Goal: Task Accomplishment & Management: Manage account settings

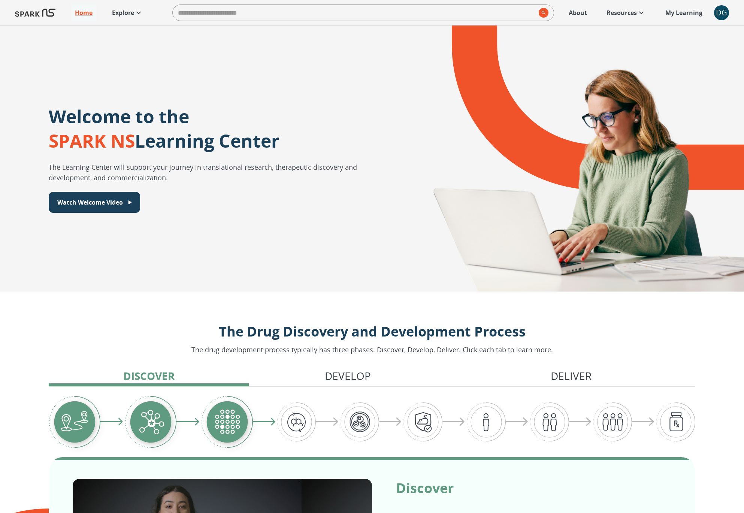
click at [724, 14] on div "DG" at bounding box center [721, 12] width 15 height 15
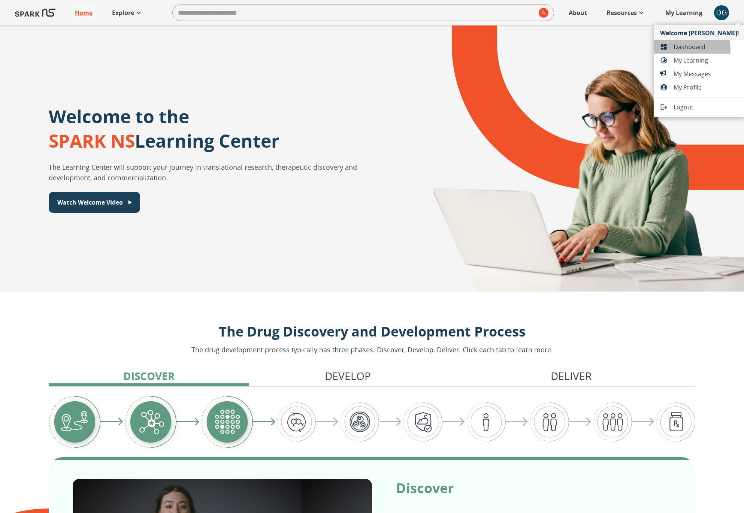
click at [676, 50] on span "Dashboard" at bounding box center [706, 46] width 66 height 9
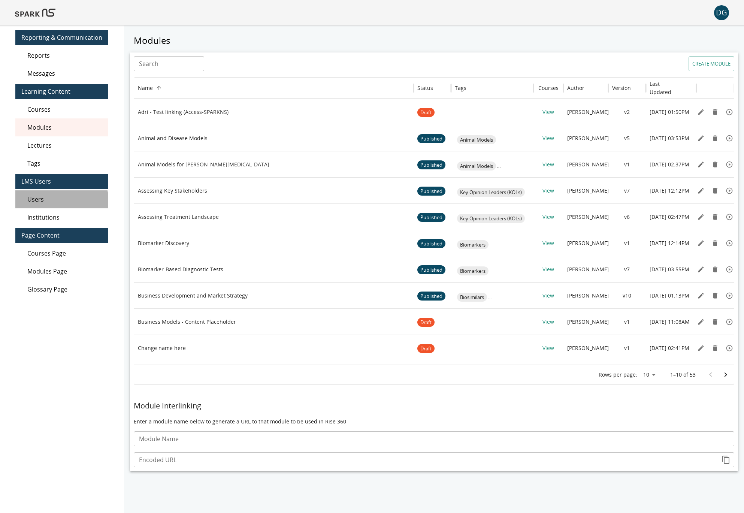
click at [44, 202] on span "Users" at bounding box center [64, 199] width 75 height 9
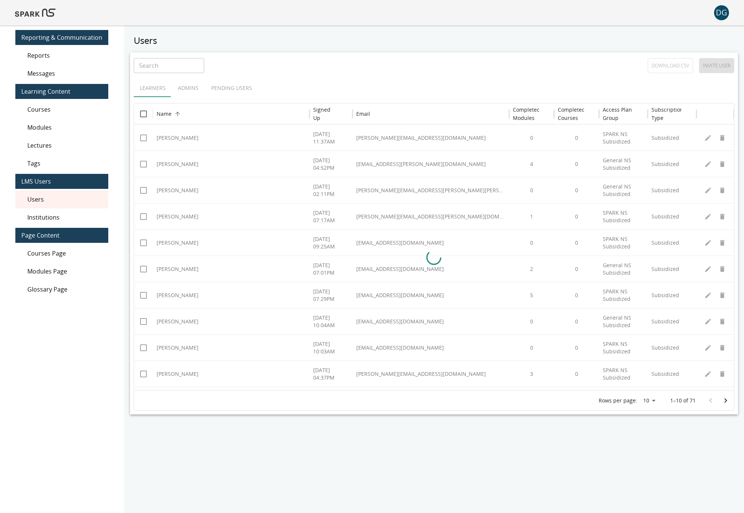
scroll to position [34, 0]
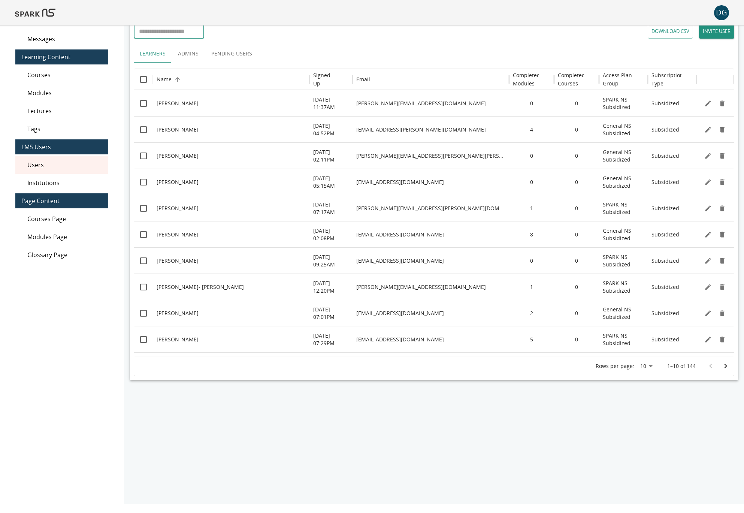
click at [161, 32] on input "Search" at bounding box center [169, 31] width 70 height 15
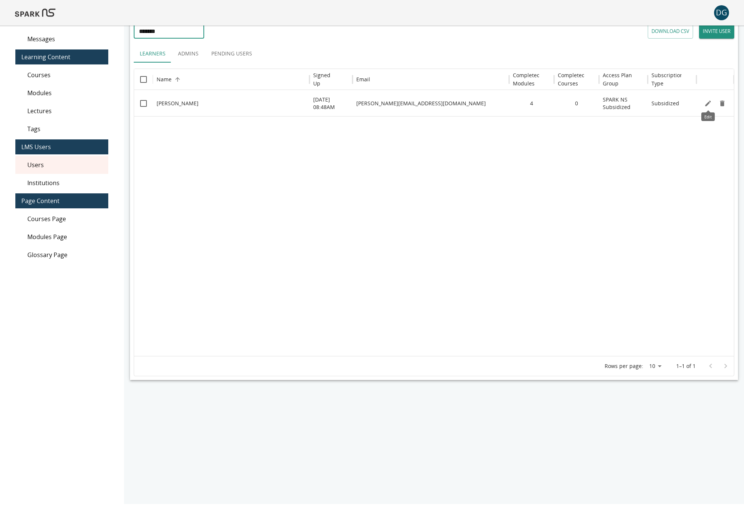
type input "*******"
click at [706, 104] on icon "Edit" at bounding box center [708, 103] width 6 height 6
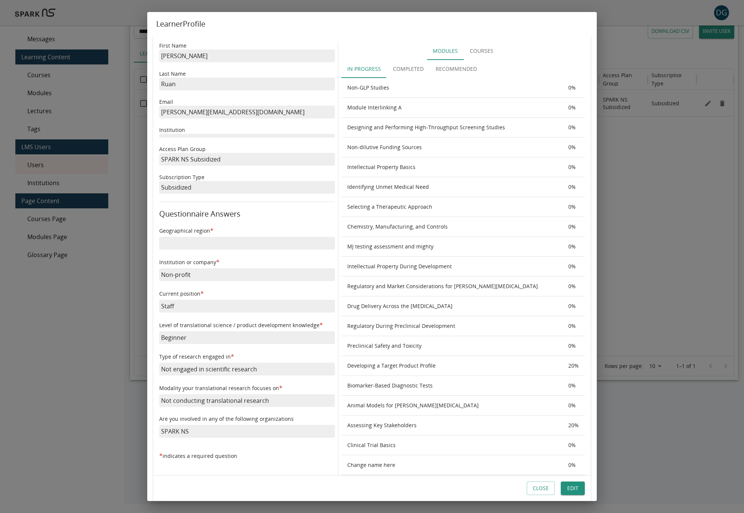
click at [177, 112] on p "Pauline@sparkns.org" at bounding box center [247, 112] width 176 height 13
click at [164, 113] on p "Pauline@sparkns.org" at bounding box center [247, 112] width 176 height 13
drag, startPoint x: 165, startPoint y: 113, endPoint x: 161, endPoint y: 113, distance: 3.8
click at [161, 113] on p "Pauline@sparkns.org" at bounding box center [247, 112] width 176 height 13
click at [575, 487] on button "Edit" at bounding box center [573, 488] width 24 height 14
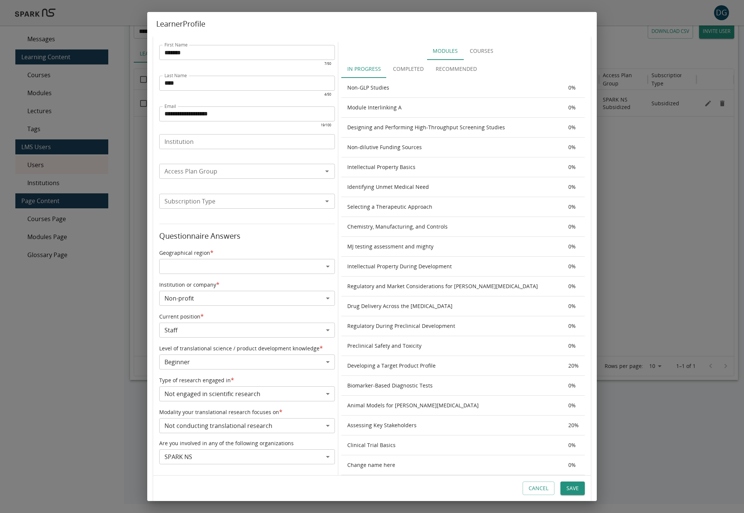
type input "**********"
click at [165, 116] on input "**********" at bounding box center [247, 113] width 176 height 15
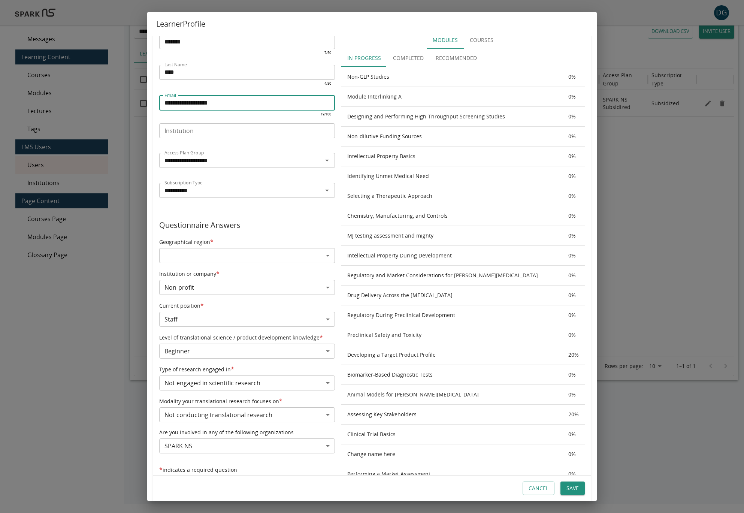
scroll to position [0, 0]
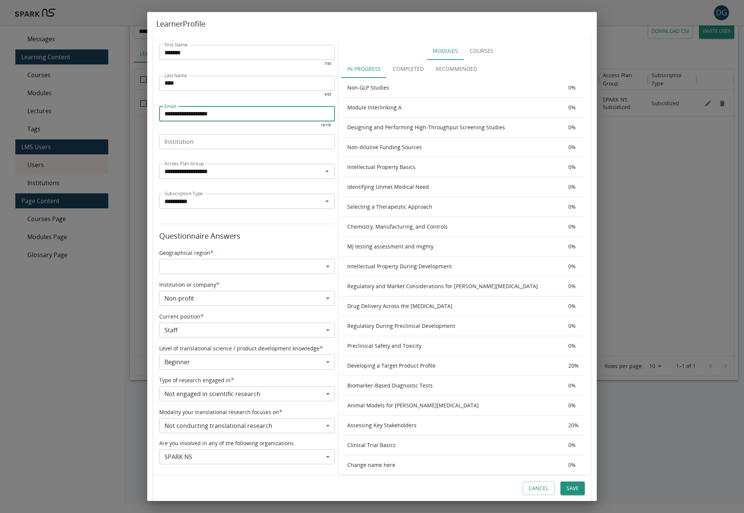
type input "**********"
click at [571, 484] on button "Save" at bounding box center [572, 488] width 24 height 14
click at [235, 142] on input "Institution" at bounding box center [246, 141] width 170 height 10
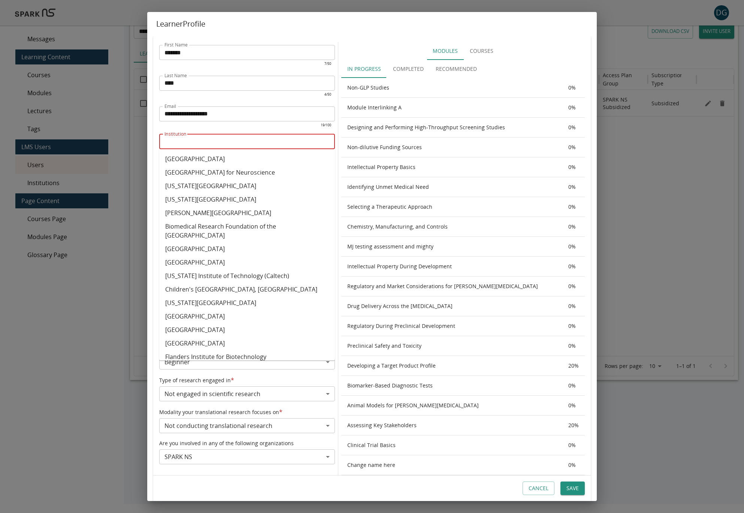
click at [240, 127] on p "​" at bounding box center [246, 126] width 165 height 7
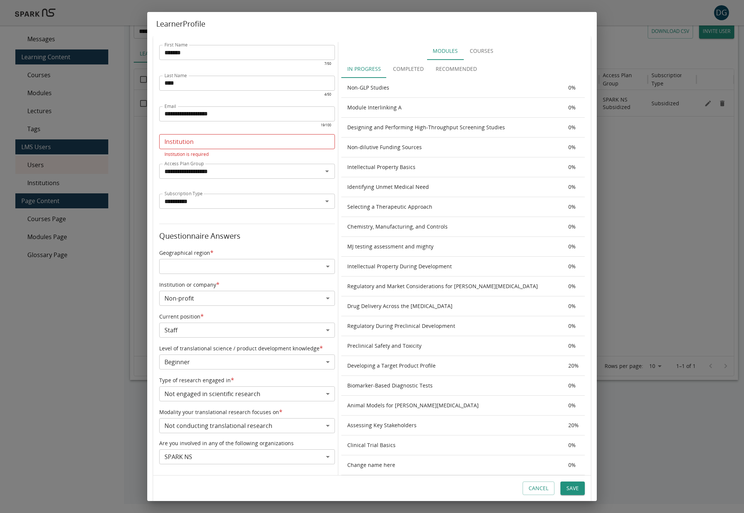
click at [324, 172] on icon "Open" at bounding box center [326, 171] width 9 height 9
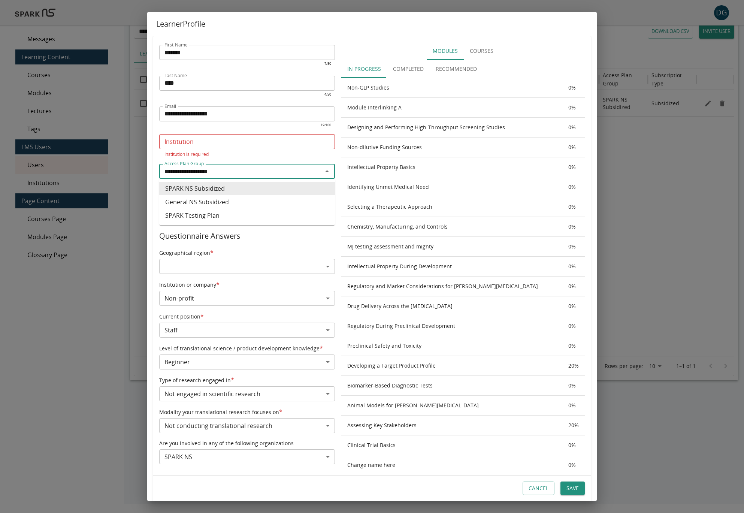
click at [246, 189] on li "SPARK NS Subsidized" at bounding box center [247, 188] width 176 height 13
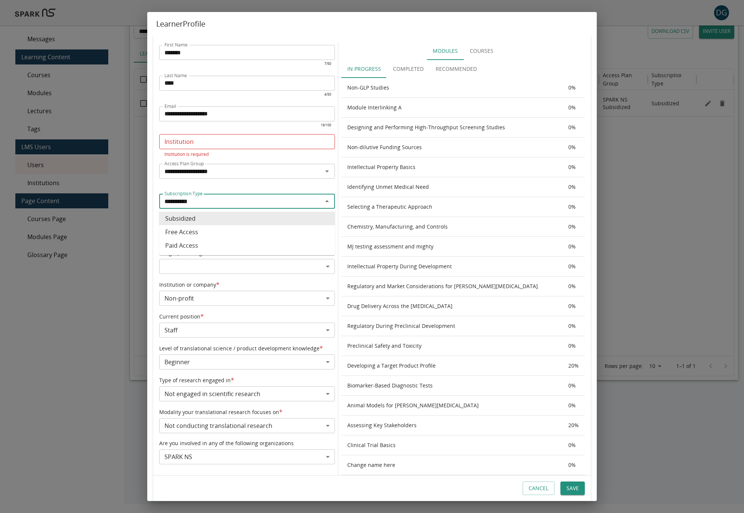
click at [252, 200] on input "**********" at bounding box center [240, 201] width 159 height 10
click at [200, 220] on li "Subsidized" at bounding box center [247, 218] width 176 height 13
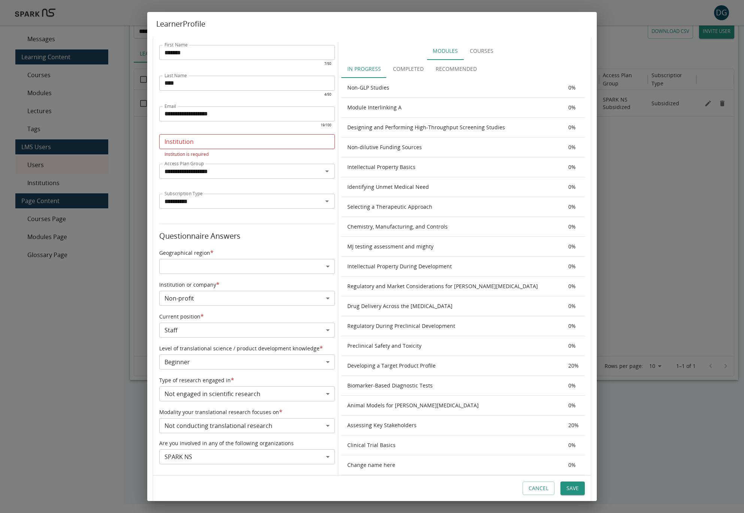
click at [186, 142] on div "Institution Institution Institution is required" at bounding box center [247, 146] width 176 height 24
click at [188, 159] on li "SPARK NS" at bounding box center [247, 158] width 176 height 13
type input "********"
click at [574, 485] on button "Save" at bounding box center [572, 488] width 24 height 14
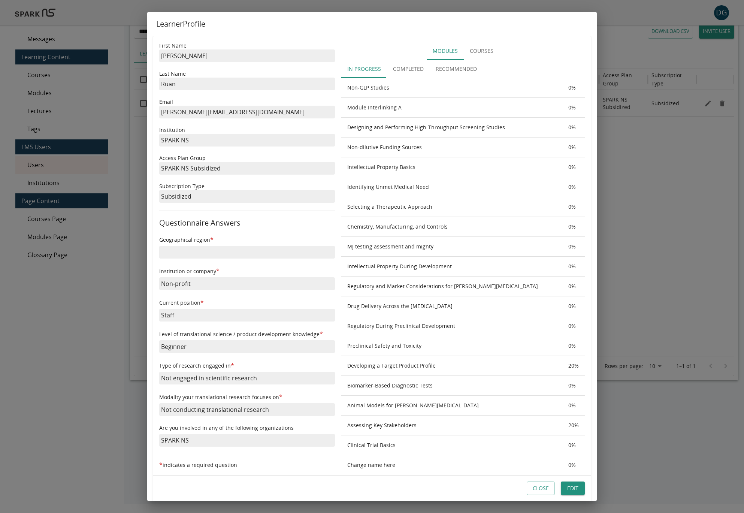
click at [540, 486] on button "Close" at bounding box center [540, 488] width 28 height 14
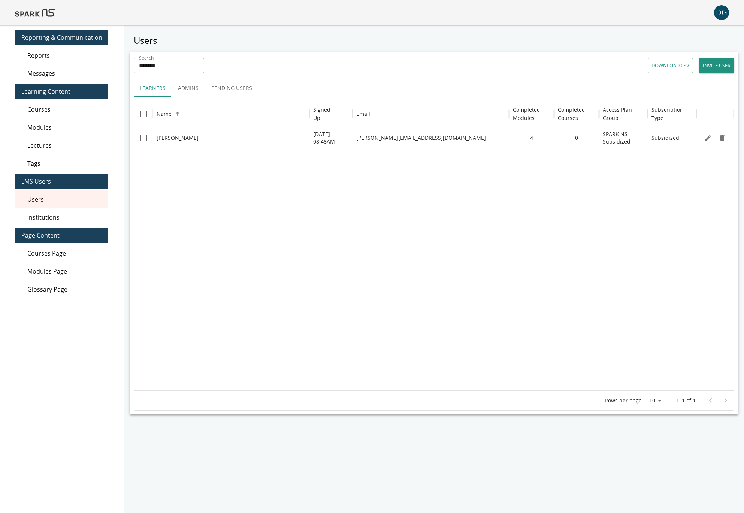
click at [43, 12] on img at bounding box center [35, 13] width 40 height 18
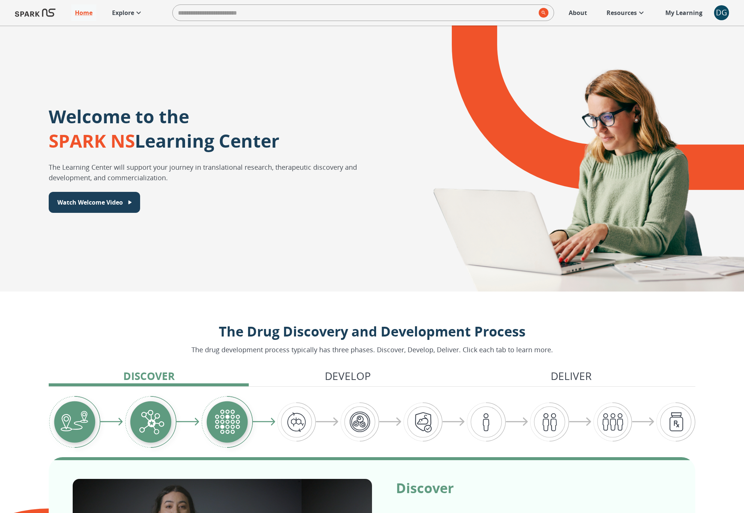
click at [718, 12] on div "DG" at bounding box center [721, 12] width 15 height 15
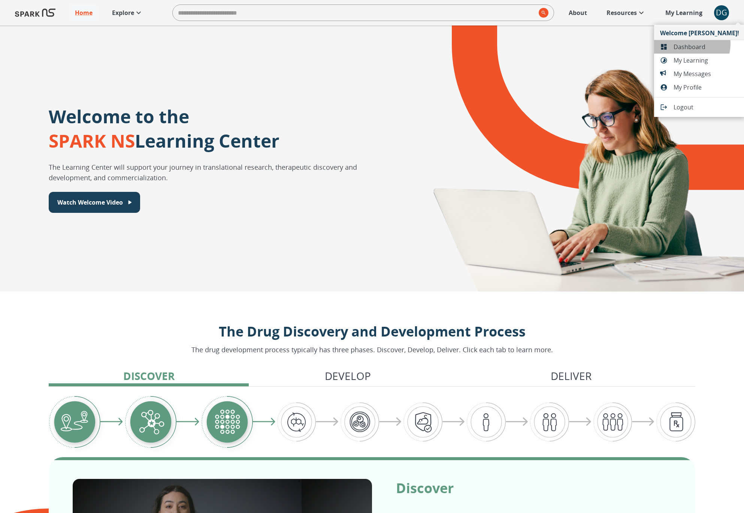
click at [688, 44] on span "Dashboard" at bounding box center [706, 46] width 66 height 9
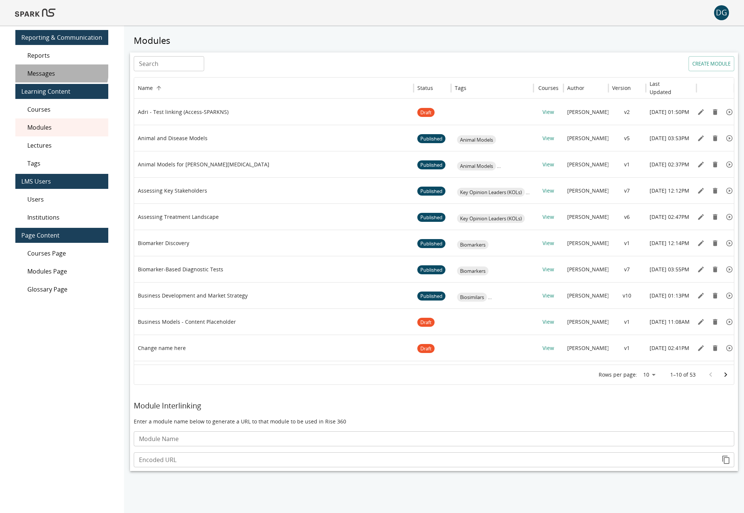
click at [57, 71] on span "Messages" at bounding box center [64, 73] width 75 height 9
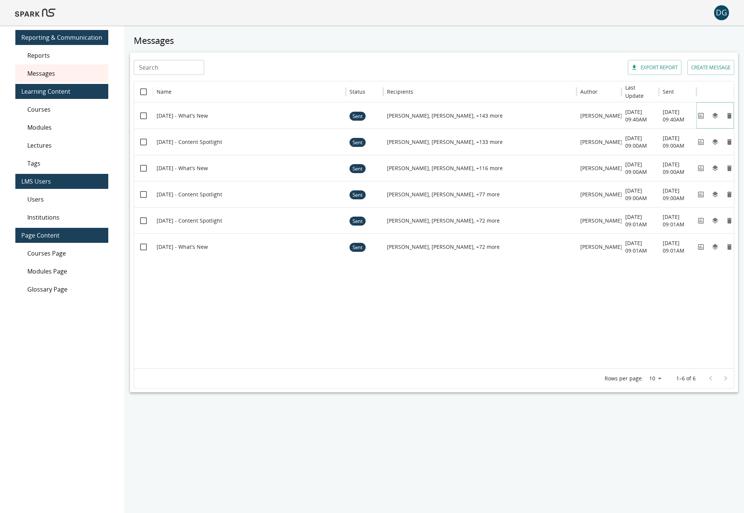
click at [697, 116] on icon "View" at bounding box center [700, 115] width 7 height 7
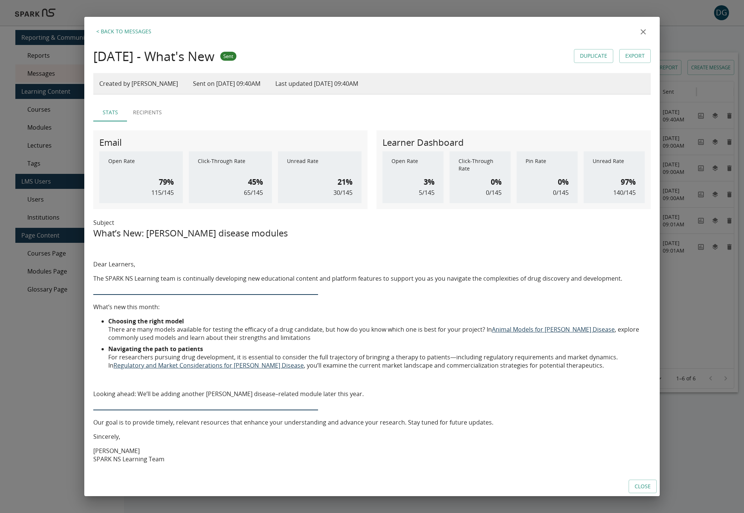
click at [643, 33] on icon "close" at bounding box center [642, 31] width 9 height 9
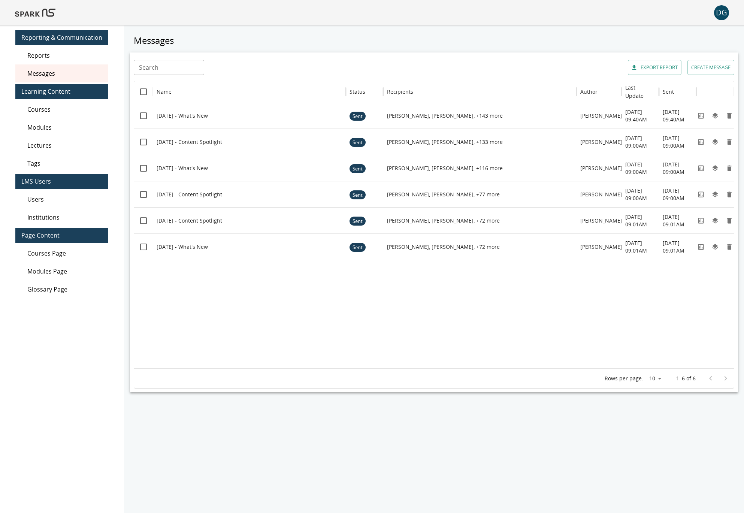
click at [22, 26] on nav "Reporting & Communication Reports Messages Learning Content Courses Modules Lec…" at bounding box center [61, 163] width 93 height 276
click at [23, 18] on img at bounding box center [35, 13] width 40 height 18
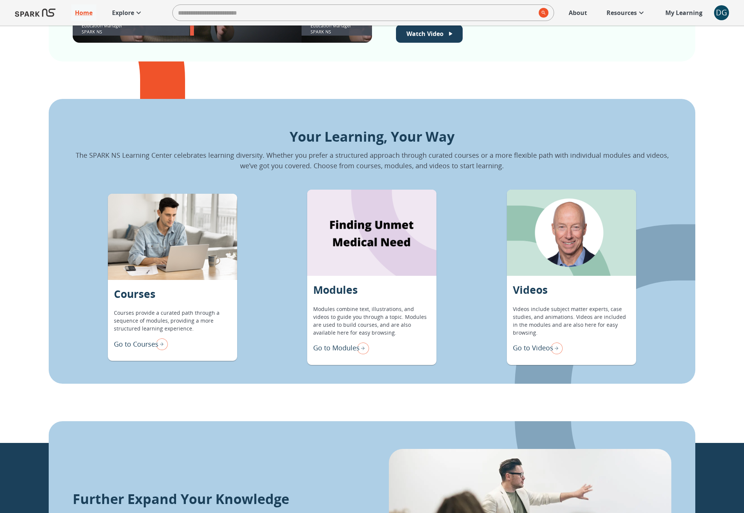
scroll to position [578, 0]
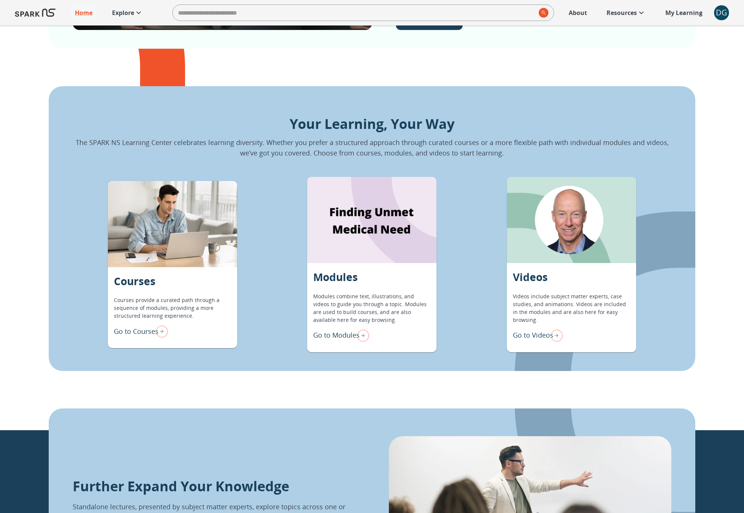
click at [358, 337] on img "Go to Modules" at bounding box center [361, 335] width 15 height 16
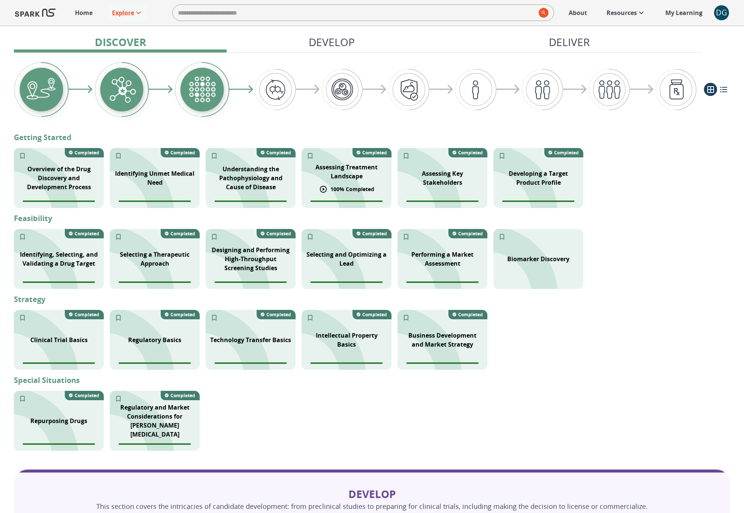
scroll to position [134, 0]
click at [156, 338] on div "Regulatory Basics" at bounding box center [155, 333] width 62 height 18
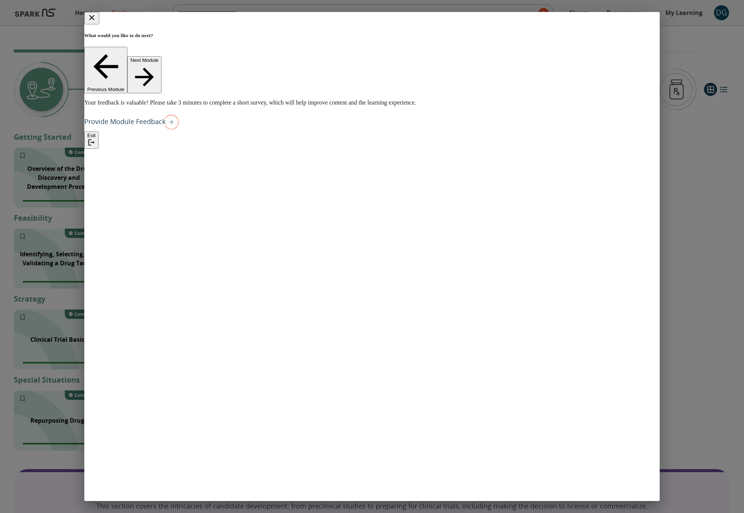
click at [96, 19] on icon "close" at bounding box center [91, 17] width 9 height 9
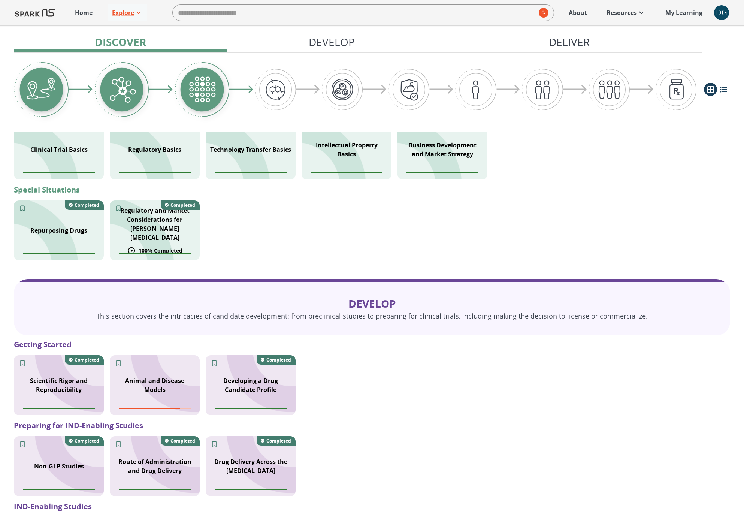
scroll to position [327, 0]
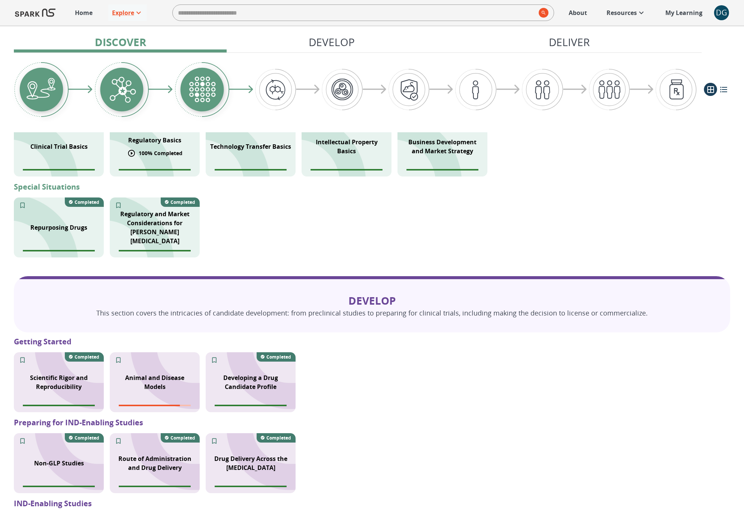
click at [164, 144] on p "Regulatory Basics" at bounding box center [154, 140] width 53 height 9
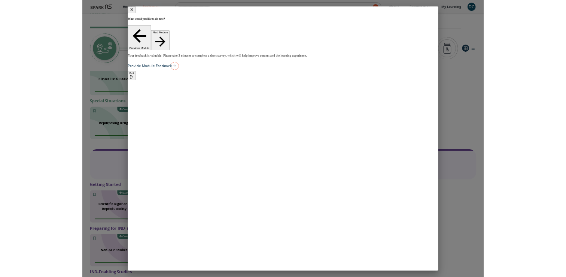
scroll to position [323, 0]
